Goal: Task Accomplishment & Management: Complete application form

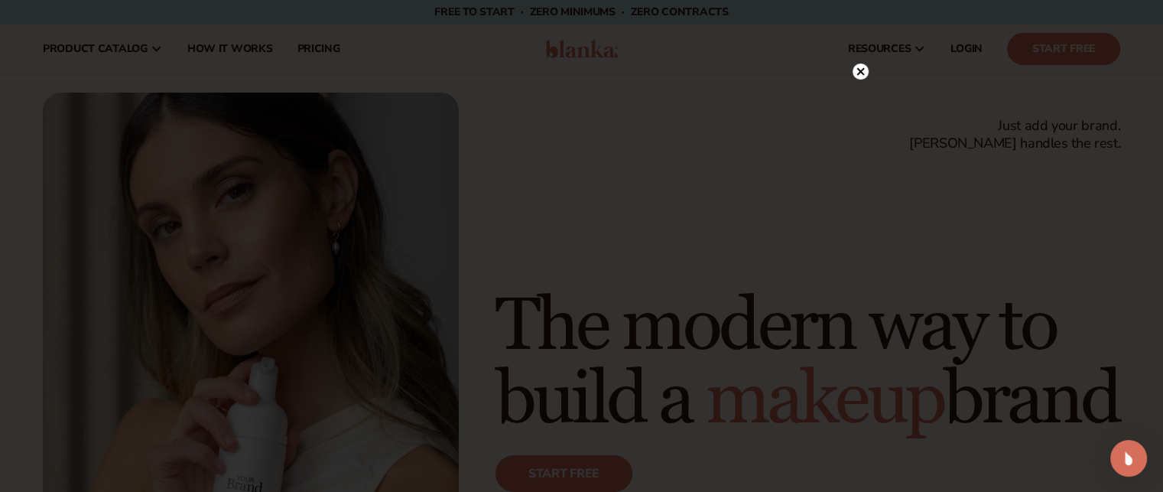
click at [857, 68] on circle at bounding box center [861, 71] width 16 height 16
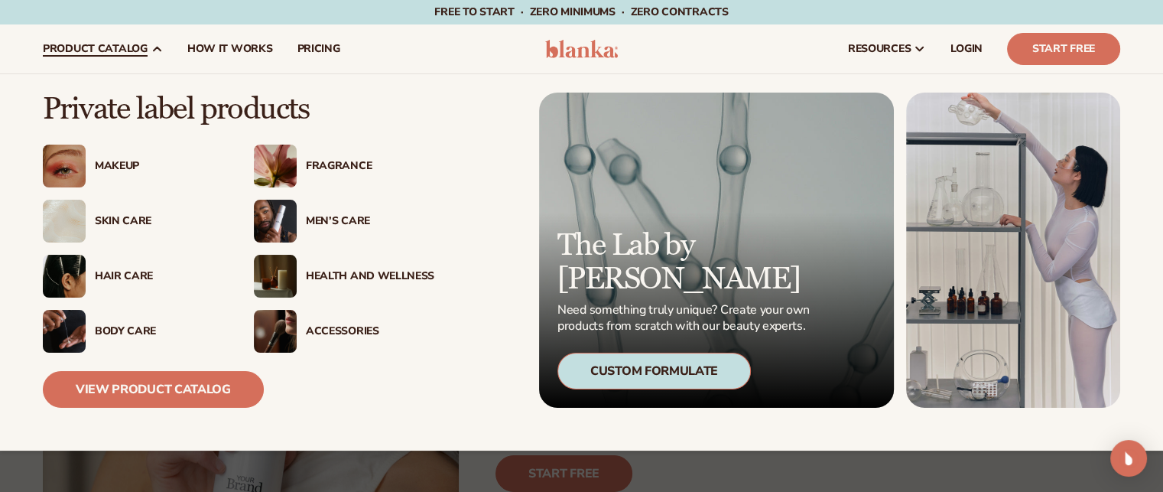
click at [118, 165] on div "Makeup" at bounding box center [159, 166] width 128 height 13
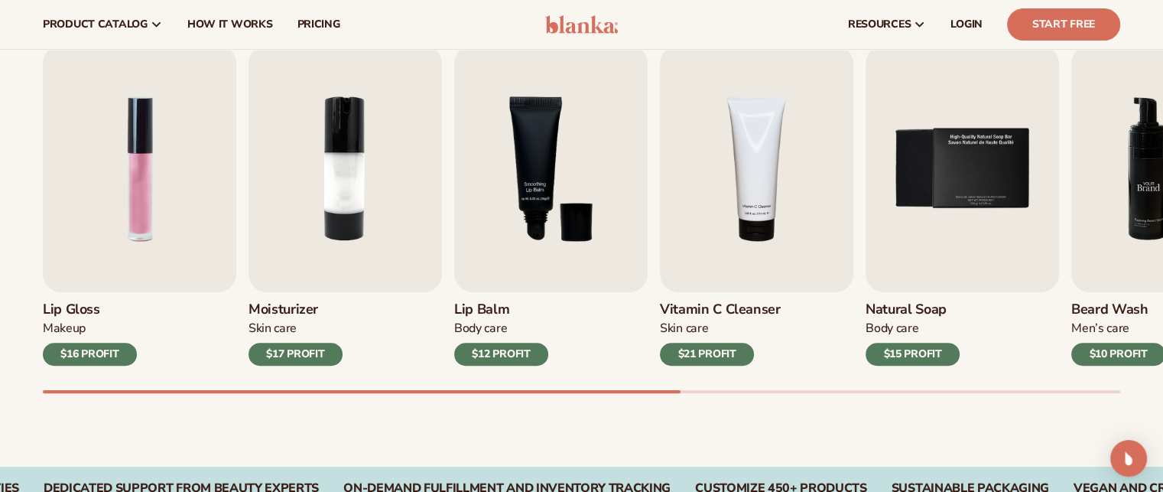
scroll to position [496, 0]
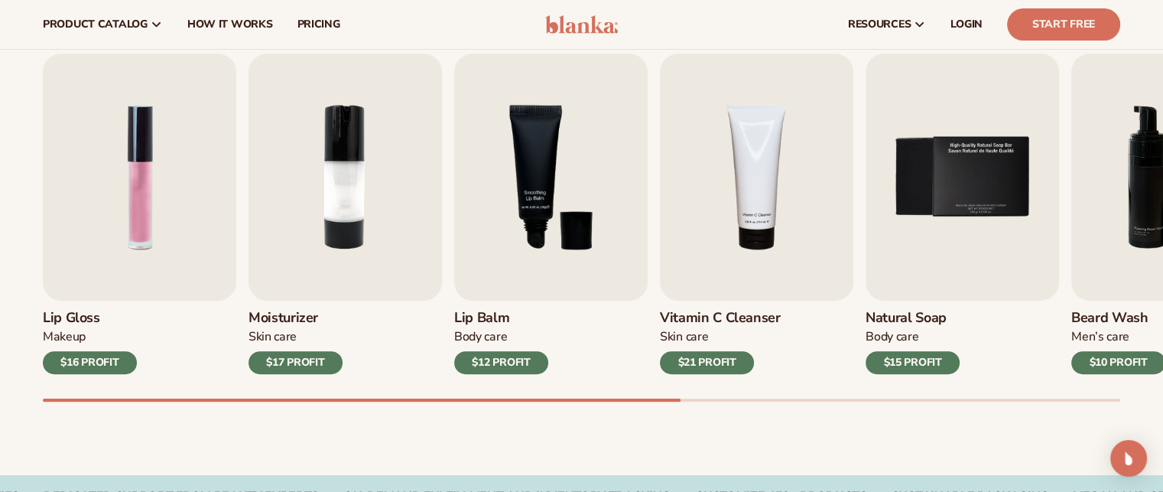
drag, startPoint x: 633, startPoint y: 397, endPoint x: 665, endPoint y: 397, distance: 31.4
click at [665, 397] on div "Lip Gloss Makeup $16 PROFIT Moisturizer Skin Care $17 PROFIT Lip Balm Body Care…" at bounding box center [603, 228] width 1120 height 348
drag, startPoint x: 670, startPoint y: 397, endPoint x: 701, endPoint y: 393, distance: 30.8
click at [701, 393] on div "Lip Gloss Makeup $16 PROFIT Moisturizer Skin Care $17 PROFIT Lip Balm Body Care…" at bounding box center [603, 228] width 1120 height 348
click at [236, 243] on div "Lip Gloss Makeup $16 PROFIT Moisturizer Skin Care $17 PROFIT Lip Balm Body Care…" at bounding box center [603, 228] width 1120 height 348
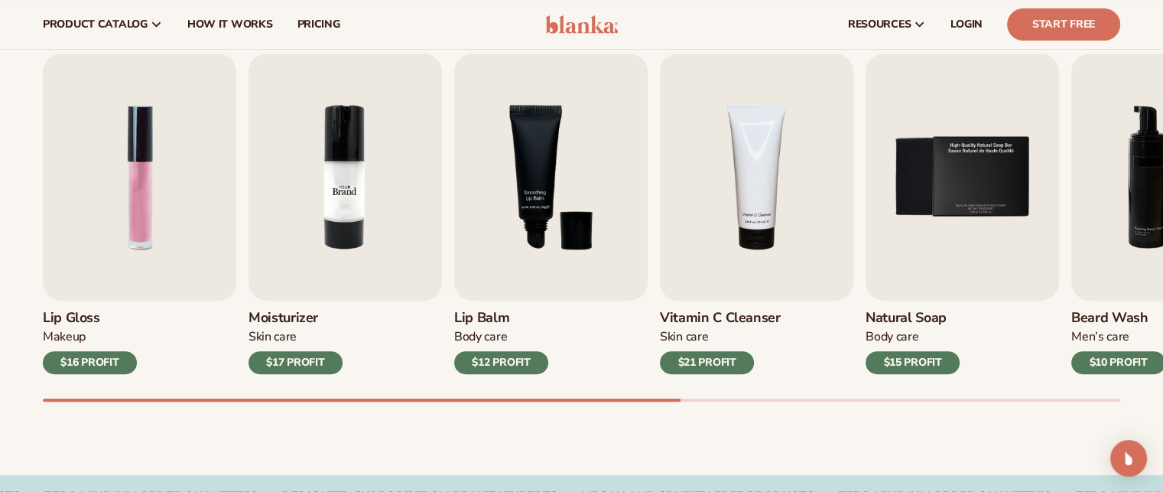
click at [320, 223] on img "2 / 9" at bounding box center [345, 177] width 193 height 247
click at [309, 363] on div "$17 PROFIT" at bounding box center [296, 362] width 94 height 23
click at [407, 168] on img "2 / 9" at bounding box center [345, 177] width 193 height 247
click at [370, 174] on img "2 / 9" at bounding box center [345, 177] width 193 height 247
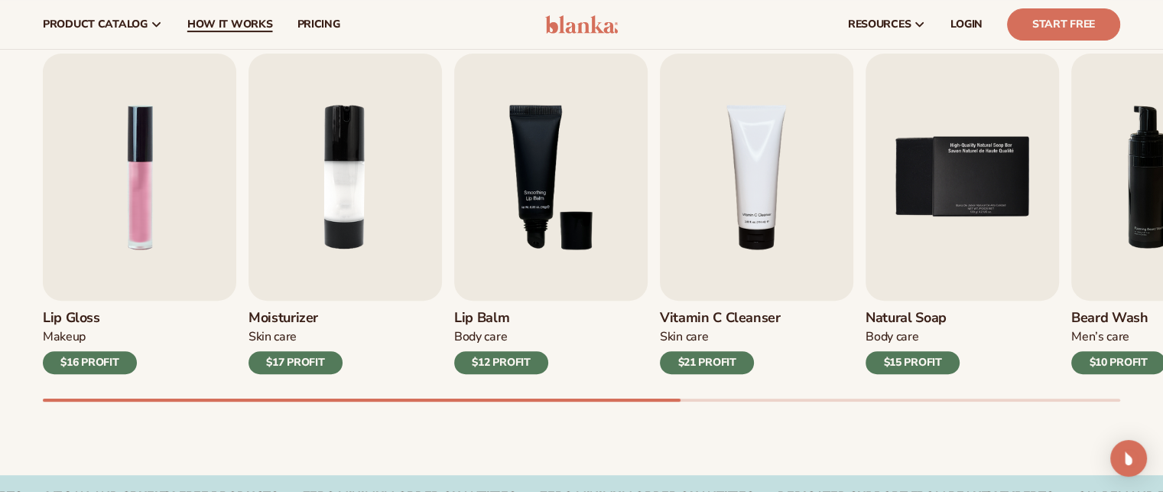
click at [252, 37] on link "How It Works" at bounding box center [230, 24] width 110 height 49
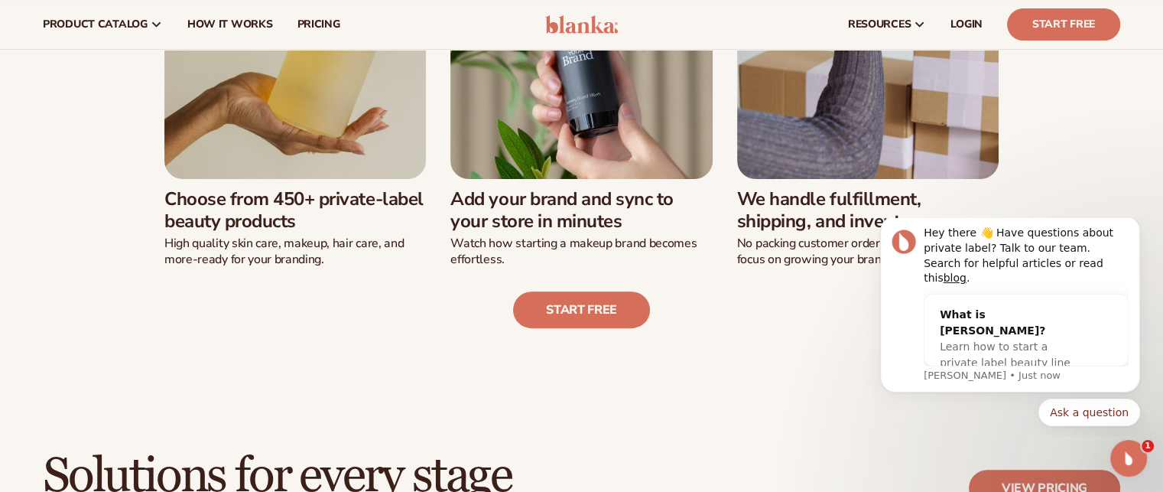
scroll to position [523, 0]
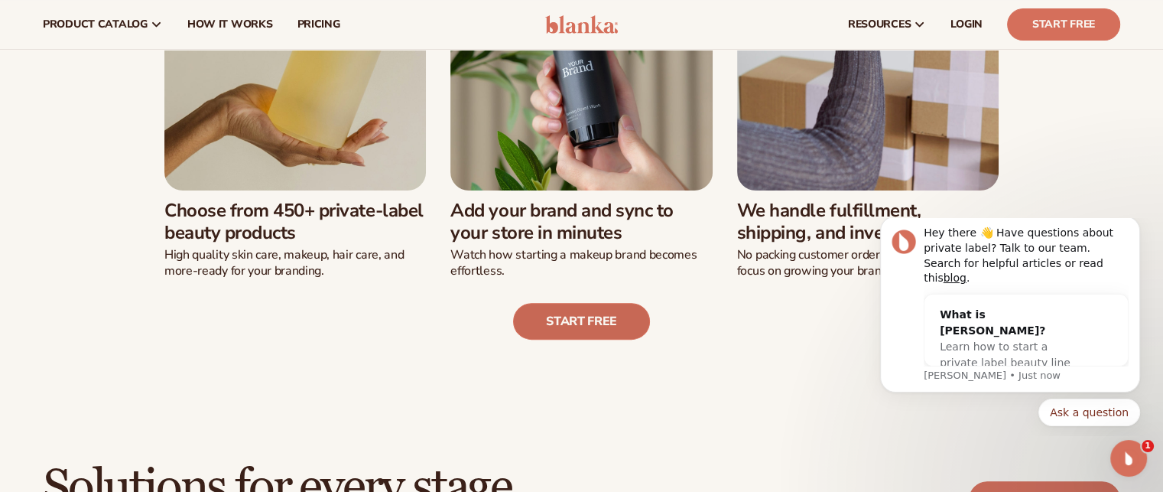
click at [553, 317] on link "Start free" at bounding box center [581, 321] width 137 height 37
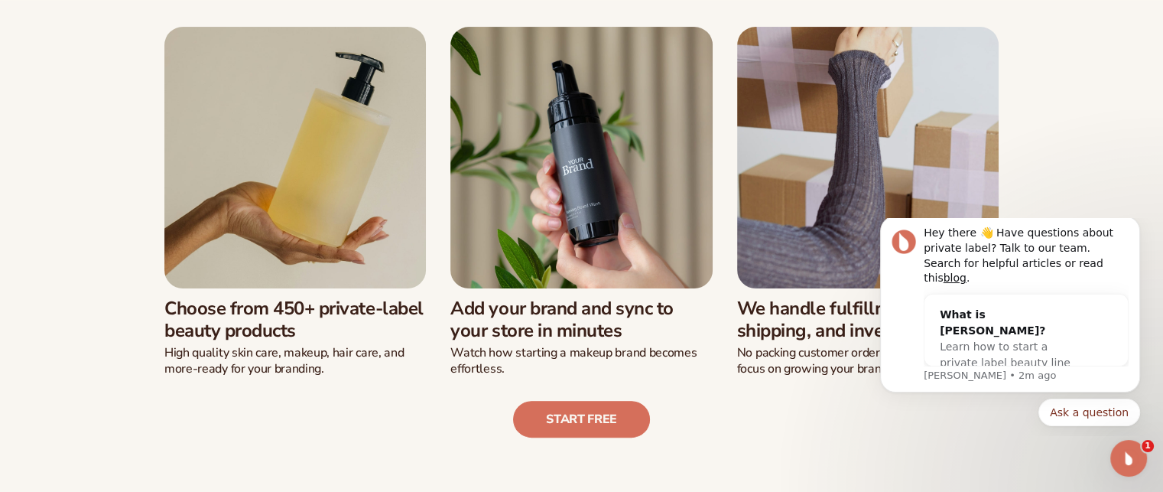
scroll to position [591, 0]
